Goal: Communication & Community: Answer question/provide support

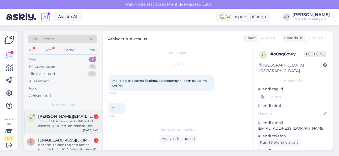
scroll to position [8, 0]
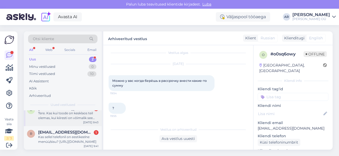
click at [87, 122] on div "[DATE] 9:43" at bounding box center [90, 123] width 15 height 4
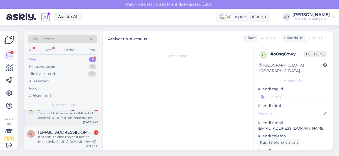
scroll to position [7, 0]
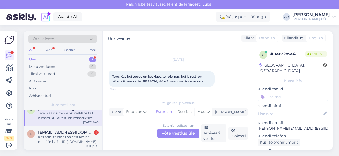
click at [173, 130] on div "Estonian to Estonian Võta vestlus üle" at bounding box center [178, 134] width 42 height 10
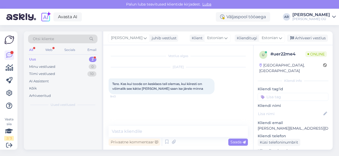
scroll to position [0, 0]
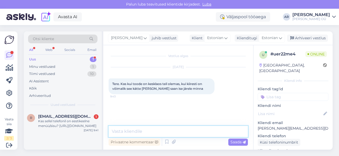
click at [172, 130] on textarea at bounding box center [177, 131] width 139 height 11
type textarea "l"
type textarea "Tere! esmaspäevast-reedeni"
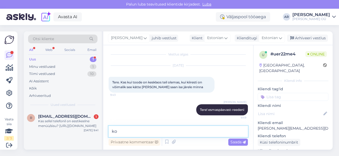
type textarea "k"
type textarea "Kohe saab kätte"
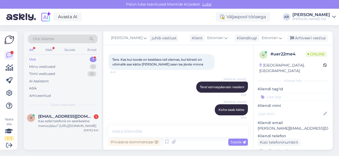
click at [76, 138] on div "R [EMAIL_ADDRESS][DOMAIN_NAME] 1 Kas sellel telefonil on eestikeelne menüü/sisu…" at bounding box center [63, 130] width 78 height 39
click at [76, 130] on div "R [EMAIL_ADDRESS][DOMAIN_NAME] 1 Kas sellel telefonil on eestikeelne menüü/sisu…" at bounding box center [63, 123] width 78 height 24
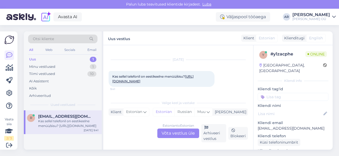
scroll to position [11, 0]
click at [160, 83] on link "[URL][DOMAIN_NAME]" at bounding box center [152, 79] width 81 height 9
click at [150, 75] on span "Kas sellel telefonil on eestikeelne menüü/sisu? [URL][DOMAIN_NAME]" at bounding box center [152, 79] width 81 height 9
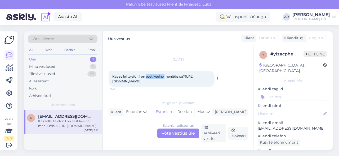
copy span "Kas sellel telefonil on eestikeelne menüü/sisu?"
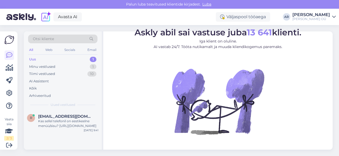
click at [85, 106] on div "Uued vestlused" at bounding box center [62, 105] width 69 height 5
click at [85, 115] on div "[EMAIL_ADDRESS][DOMAIN_NAME]" at bounding box center [68, 116] width 60 height 5
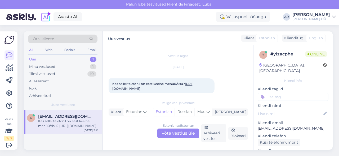
scroll to position [11, 0]
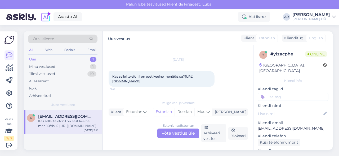
click at [174, 132] on div "Estonian to Estonian Võta vestlus üle" at bounding box center [178, 134] width 42 height 10
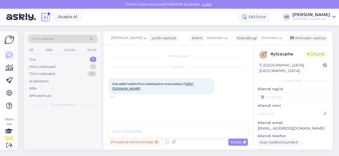
scroll to position [0, 0]
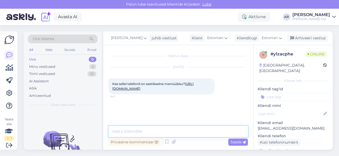
click at [174, 132] on textarea at bounding box center [177, 131] width 139 height 11
paste textarea "Tootedokumentatsioon näitab, et seadme kasutusjuhend on ainult inglise keeles."
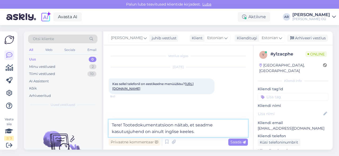
drag, startPoint x: 245, startPoint y: 124, endPoint x: 211, endPoint y: 127, distance: 34.0
click at [211, 127] on textarea "Tere! Tootedokumentatsioon näitab, et seadme kasutusjuhend on ainult inglise ke…" at bounding box center [177, 128] width 139 height 17
drag, startPoint x: 239, startPoint y: 126, endPoint x: 212, endPoint y: 124, distance: 27.1
click at [212, 124] on textarea "Tere! Tootedokumentatsioon näitab, et seadme kasutusjuhend on ainult inglise ke…" at bounding box center [177, 128] width 139 height 17
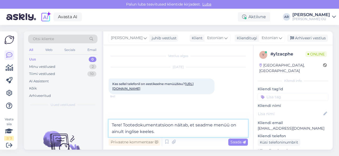
drag, startPoint x: 195, startPoint y: 125, endPoint x: 122, endPoint y: 124, distance: 73.0
click at [122, 124] on textarea "Tere! Tootedokumentatsioon näitab, et seadme menüü on ainult inglise keeles." at bounding box center [177, 128] width 139 height 17
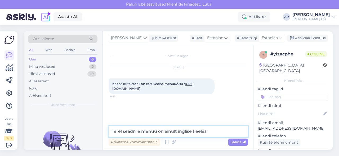
click at [125, 130] on textarea "Tere! seadme menüü on ainult inglise keeles." at bounding box center [177, 131] width 139 height 11
type textarea "Tere! Seadme menüü on ainult inglise keeles."
click at [209, 132] on textarea "Tere! Seadme menüü on ainult inglise keeles." at bounding box center [177, 131] width 139 height 11
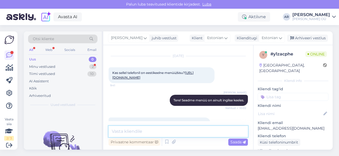
scroll to position [34, 0]
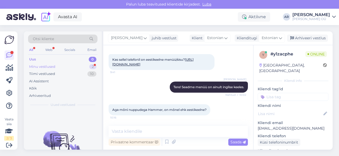
click at [79, 63] on div "Minu vestlused 2" at bounding box center [62, 66] width 69 height 7
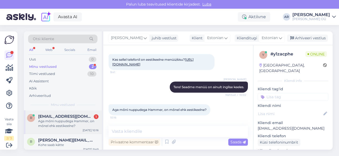
click at [91, 125] on div "Aga mõni nuppudega Hammer, on mõnel ehk eestikeelne?" at bounding box center [68, 124] width 60 height 10
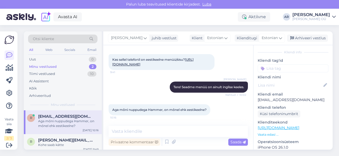
scroll to position [37, 0]
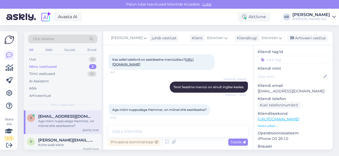
click at [285, 117] on link "[URL][DOMAIN_NAME]" at bounding box center [278, 119] width 42 height 5
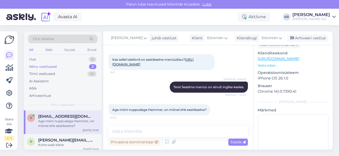
scroll to position [112, 0]
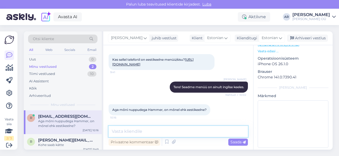
click at [157, 131] on textarea at bounding box center [177, 131] width 139 height 11
click at [166, 131] on textarea "Selle firma" at bounding box center [177, 131] width 139 height 11
type textarea "S"
type textarea "k"
type textarea "Kahjuks ei ole"
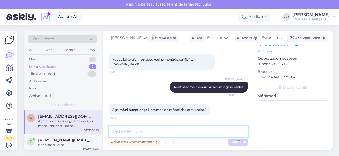
scroll to position [57, 0]
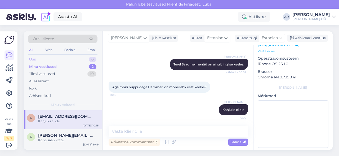
click at [81, 58] on div "Uus 0" at bounding box center [62, 59] width 69 height 7
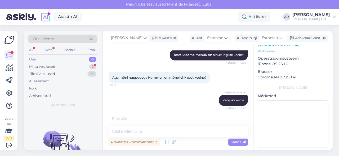
scroll to position [79, 0]
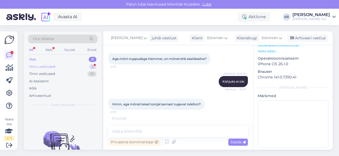
click at [61, 68] on div "Minu vestlused 2" at bounding box center [62, 66] width 69 height 7
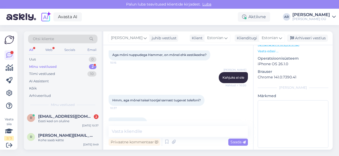
scroll to position [102, 0]
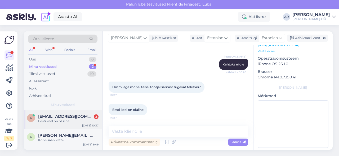
click at [78, 124] on div "R Reimo@roosileht.com 2 Eesti keel on oluline Oct 11 10:37" at bounding box center [63, 120] width 78 height 19
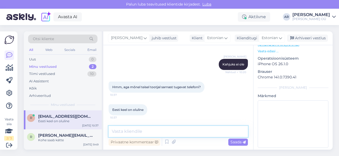
click at [144, 136] on textarea at bounding box center [177, 131] width 139 height 11
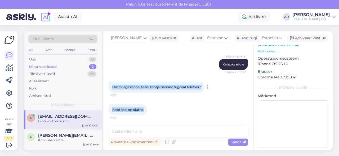
drag, startPoint x: 144, startPoint y: 110, endPoint x: 110, endPoint y: 87, distance: 41.1
click at [110, 87] on div "Vestlus algas Oct 11 2025 Kas sellel telefonil on eestikeelne menüü/sisu? https…" at bounding box center [180, 86] width 144 height 71
copy div "Hmm, aga mõnel teisel tootjal sarnast tugevat telefoni? 10:37 Eesti keel on olu…"
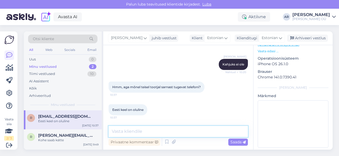
click at [166, 135] on textarea at bounding box center [177, 131] width 139 height 11
paste textarea "https://onoff.ee/et/65-nuputelefonid?q=Br%C3%A4nd-Nokia"
type textarea "https://onoff.ee/et/65-nuputelefonid?q=Br%C3%A4nd-Nokia"
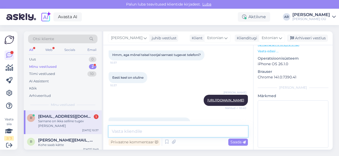
scroll to position [148, 0]
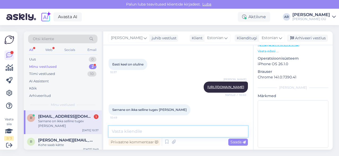
click at [129, 132] on textarea at bounding box center [177, 131] width 139 height 11
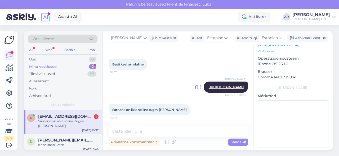
scroll to position [146, 0]
click at [207, 86] on link "https://onoff.ee/et/65-nuputelefonid?q=Br%C3%A4nd-Nokia" at bounding box center [225, 87] width 37 height 4
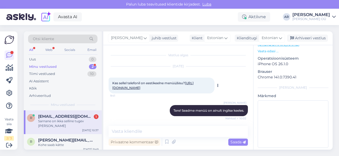
scroll to position [0, 0]
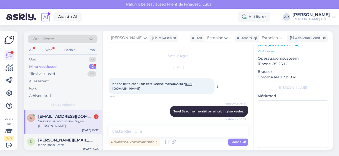
click at [127, 91] on link "[URL][DOMAIN_NAME]" at bounding box center [152, 86] width 81 height 9
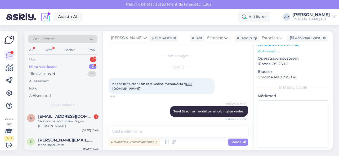
click at [79, 57] on div "Uus 1" at bounding box center [62, 59] width 69 height 7
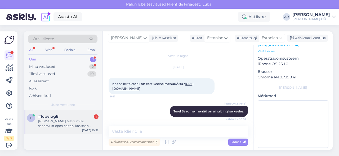
click at [80, 123] on div "Kui ostan teleri, mille saadavust epos näitab, kas saan sellele kohe järgi minn…" at bounding box center [68, 124] width 60 height 10
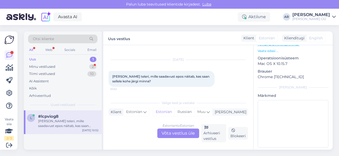
click at [171, 134] on div "Estonian to Estonian Võta vestlus üle" at bounding box center [178, 134] width 42 height 10
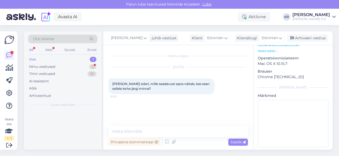
scroll to position [0, 0]
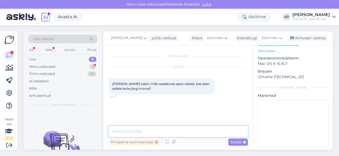
click at [170, 133] on textarea at bounding box center [177, 131] width 139 height 11
type textarea "Л"
type textarea "Kui näitab 1 tk see tähendab , et on näidis"
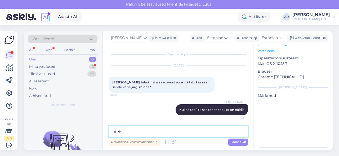
type textarea "Tere!"
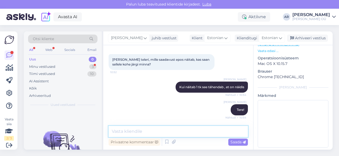
click at [177, 133] on textarea at bounding box center [177, 131] width 139 height 11
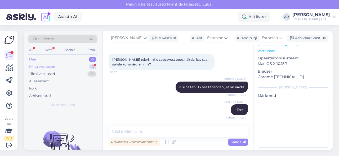
click at [73, 67] on div "Minu vestlused 3" at bounding box center [62, 66] width 69 height 7
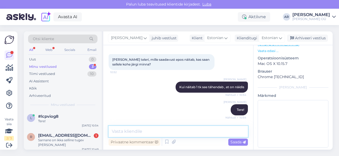
click at [135, 130] on textarea at bounding box center [177, 131] width 139 height 11
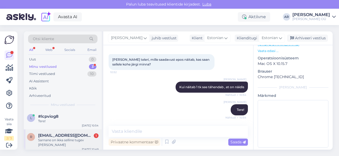
click at [63, 147] on div "Sarnane on ikka selline tugev nagu Hammer" at bounding box center [68, 143] width 60 height 10
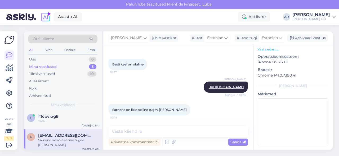
scroll to position [112, 0]
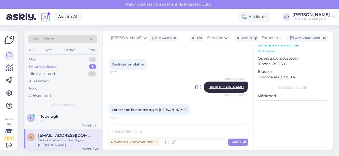
click at [203, 88] on div "Anna Ryndina https://onoff.ee/et/65-nuputelefonid?q=Br%C3%A4nd-Nokia Nähtud ✓ 1…" at bounding box center [225, 87] width 44 height 11
click at [207, 88] on link "https://onoff.ee/et/65-nuputelefonid?q=Br%C3%A4nd-Nokia" at bounding box center [225, 87] width 37 height 4
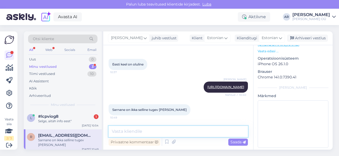
click at [164, 132] on textarea at bounding box center [177, 131] width 139 height 11
paste textarea "https://onoff.ee/et/65-nuputelefonid?q=Br%C3%A4nd-myPhone"
type textarea "https://onoff.ee/et/65-nuputelefonid?q=Br%C3%A4nd-myPhone"
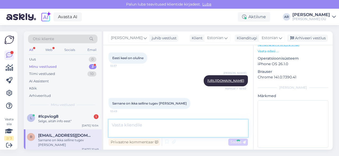
scroll to position [175, 0]
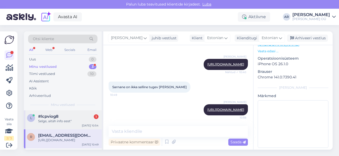
click at [55, 121] on div "Selge, aitäh info eest"" at bounding box center [68, 121] width 60 height 5
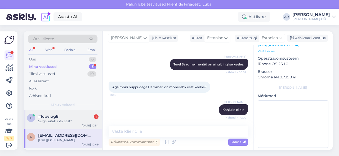
scroll to position [114, 0]
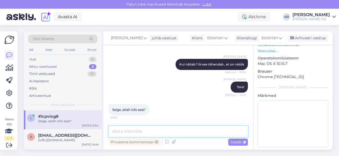
click at [157, 132] on textarea at bounding box center [177, 131] width 139 height 11
type textarea "Palun!"
